Goal: Find specific page/section: Find specific page/section

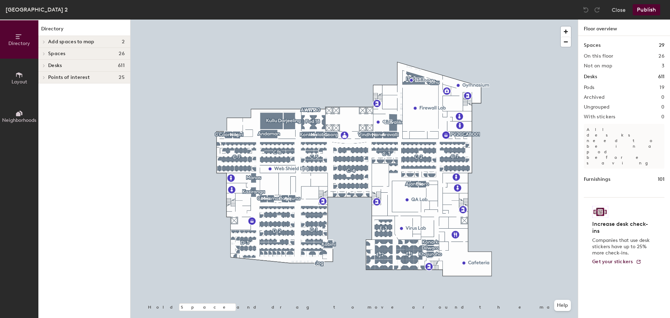
click at [44, 67] on div at bounding box center [42, 66] width 9 height 12
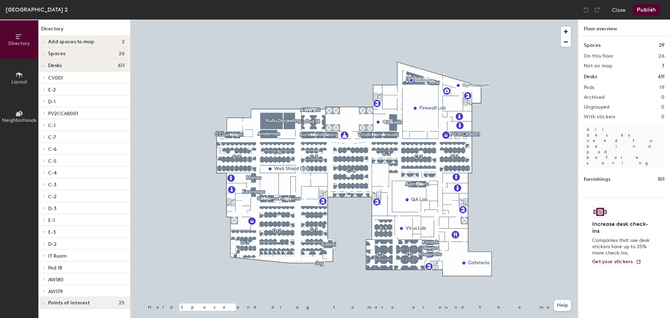
click at [44, 241] on div at bounding box center [42, 244] width 9 height 12
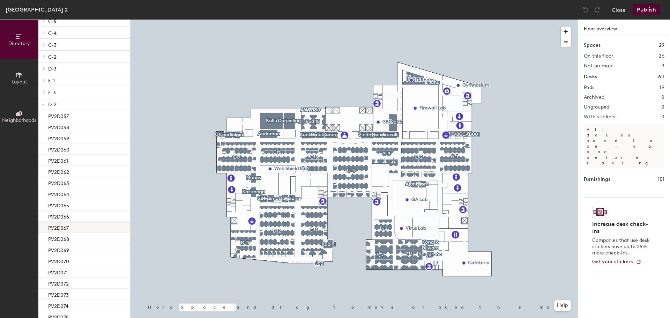
scroll to position [105, 0]
click at [42, 140] on icon at bounding box center [42, 139] width 3 height 3
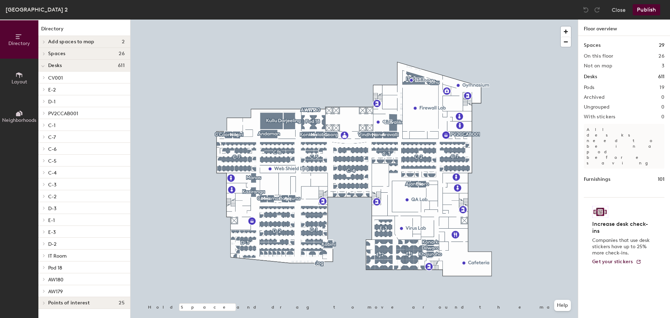
click at [43, 102] on icon at bounding box center [44, 100] width 3 height 3
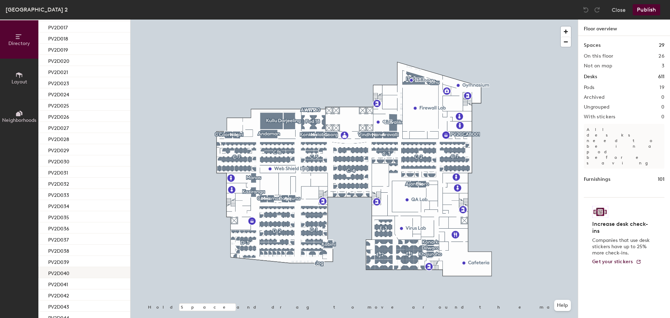
scroll to position [279, 0]
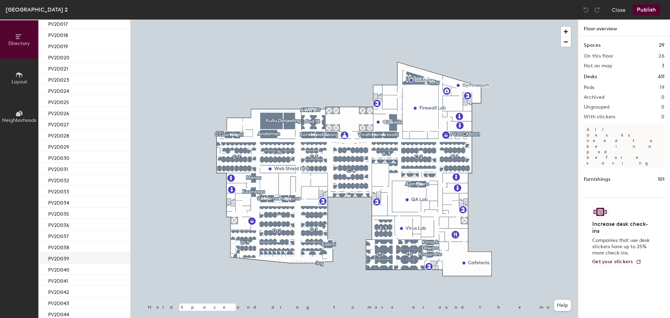
click at [69, 257] on p "PV2D039" at bounding box center [58, 258] width 21 height 8
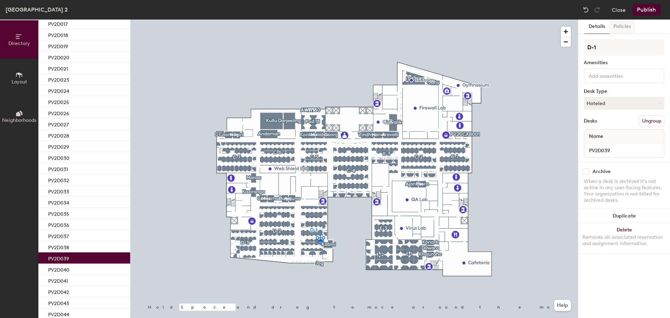
click at [625, 25] on button "Policies" at bounding box center [622, 27] width 26 height 14
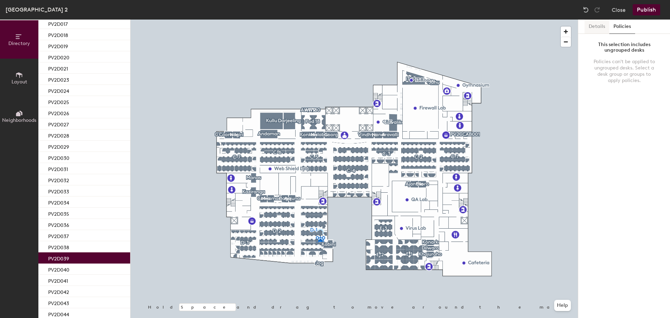
click at [595, 26] on button "Details" at bounding box center [596, 27] width 25 height 14
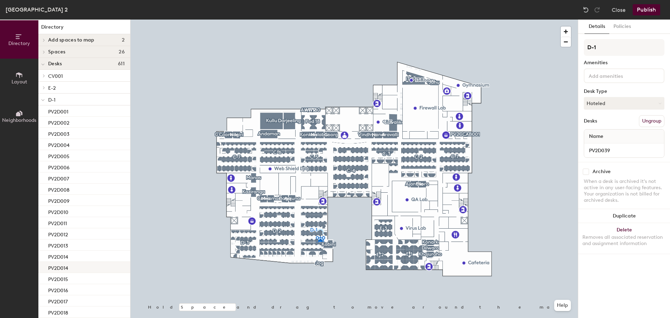
scroll to position [0, 0]
click at [40, 103] on div at bounding box center [42, 101] width 9 height 12
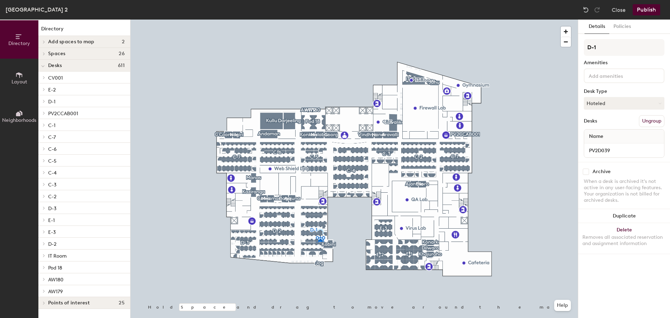
click at [43, 245] on div at bounding box center [42, 244] width 9 height 12
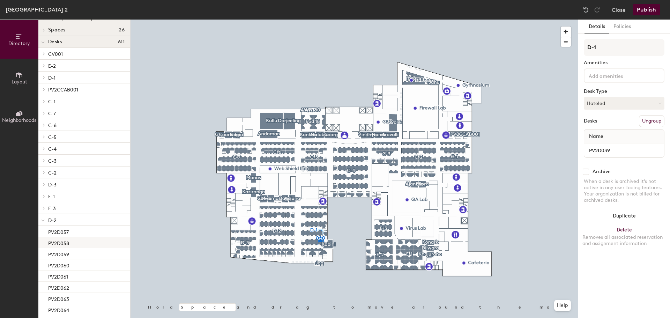
scroll to position [35, 0]
click at [69, 233] on p "PV2D058" at bounding box center [58, 231] width 21 height 8
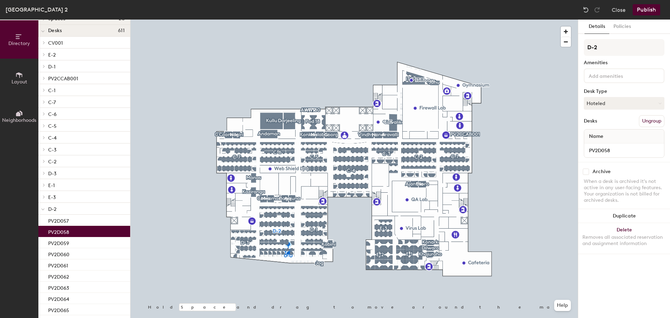
click at [69, 233] on p "PV2D058" at bounding box center [58, 231] width 21 height 8
click at [626, 27] on button "Policies" at bounding box center [622, 27] width 26 height 14
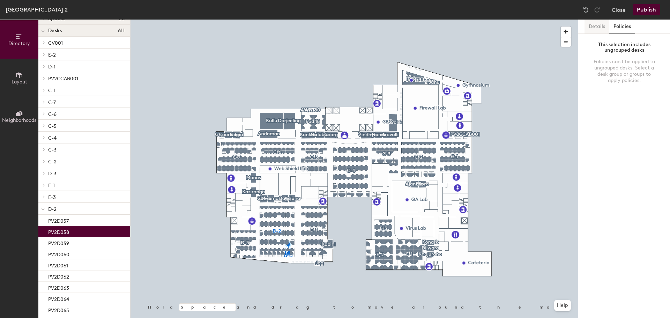
click at [598, 24] on button "Details" at bounding box center [596, 27] width 25 height 14
